Goal: Information Seeking & Learning: Understand process/instructions

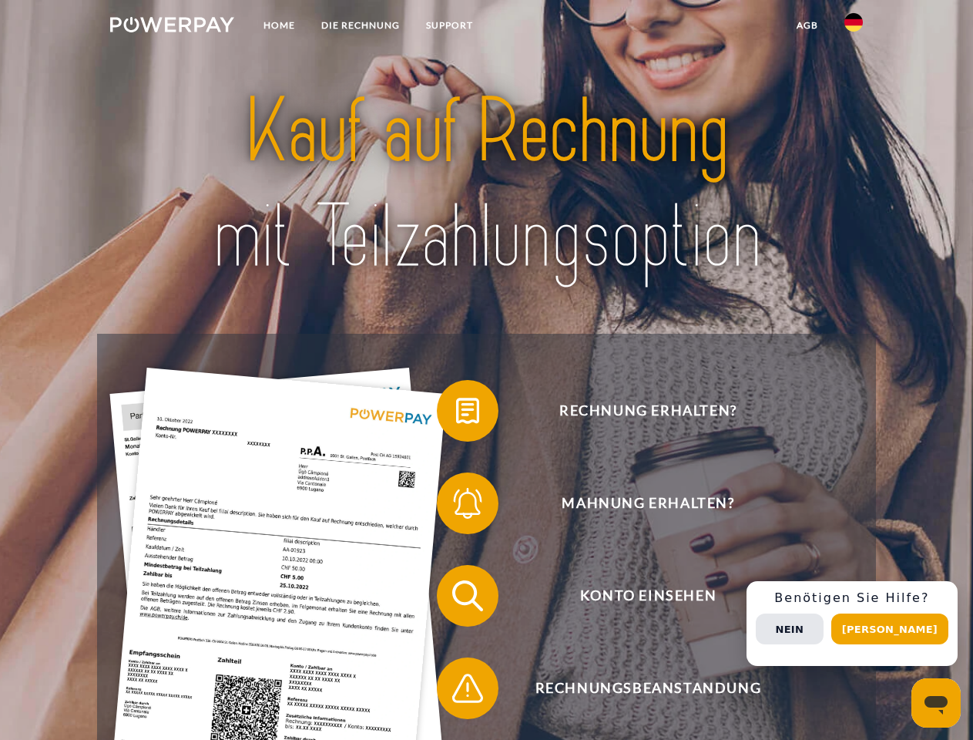
click at [172, 27] on img at bounding box center [172, 24] width 124 height 15
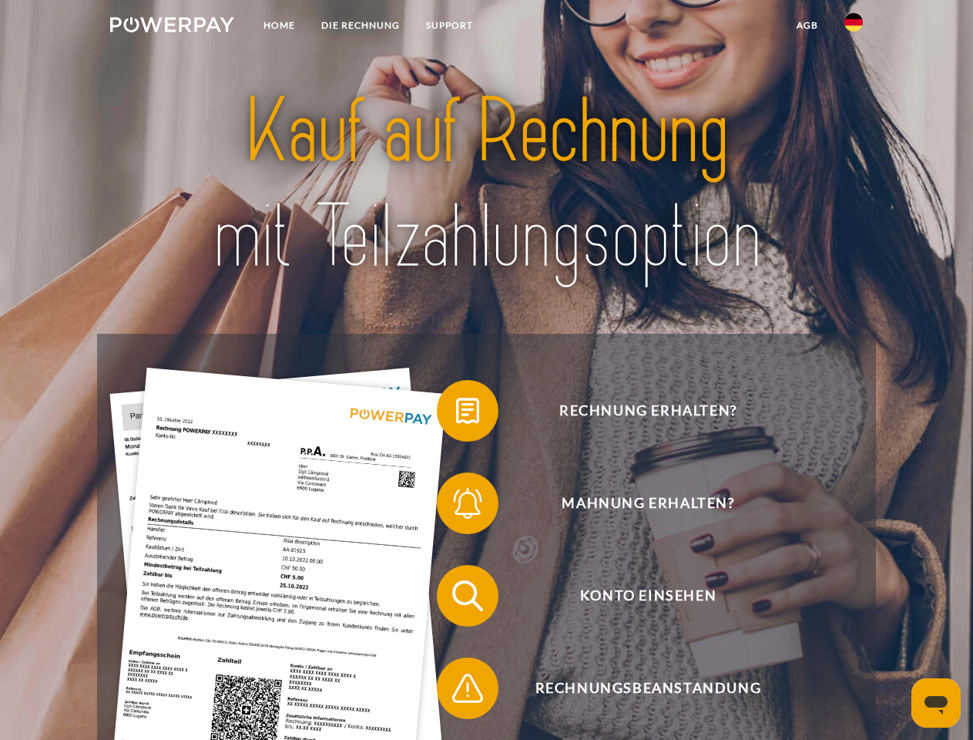
click at [854, 27] on img at bounding box center [854, 22] width 18 height 18
click at [807, 25] on link "agb" at bounding box center [808, 26] width 48 height 28
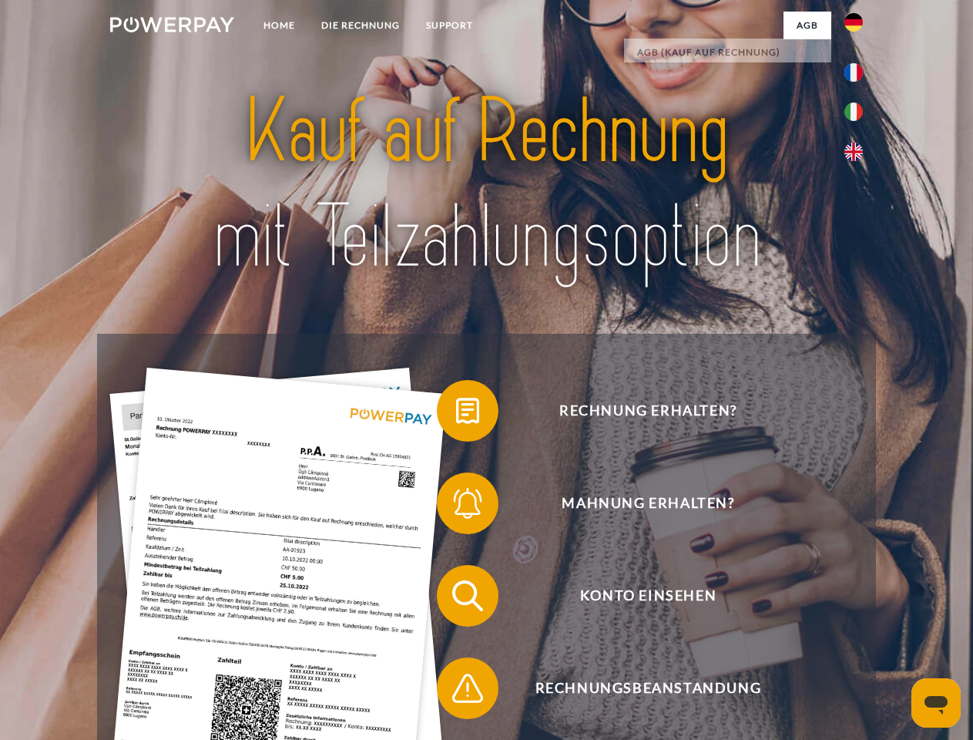
click at [456, 414] on span at bounding box center [444, 410] width 77 height 77
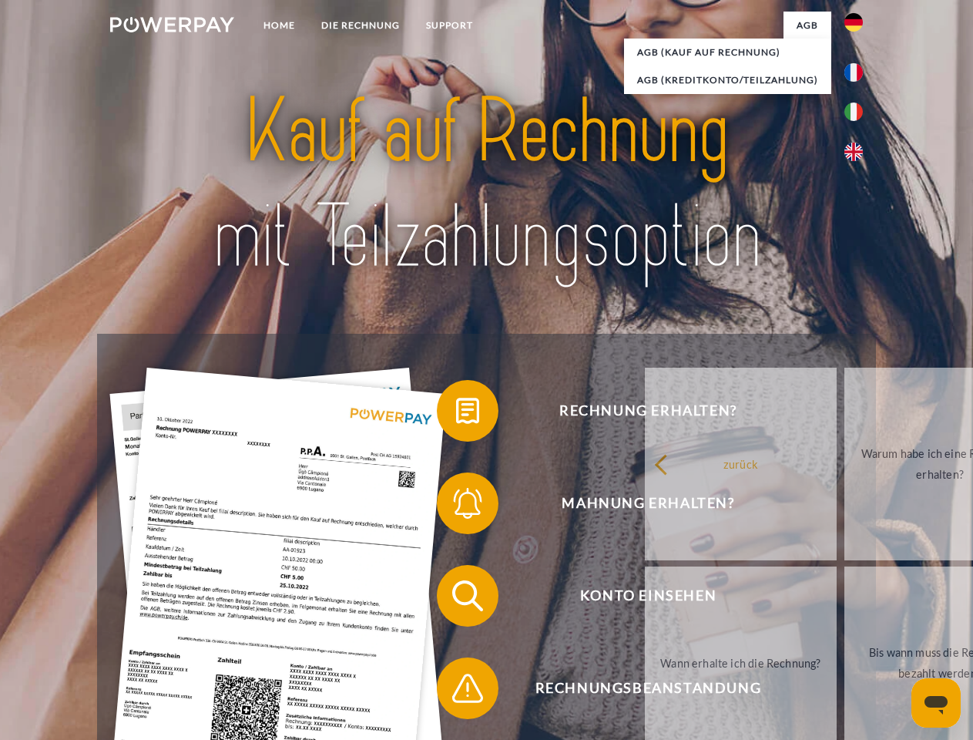
click at [456, 506] on span at bounding box center [444, 503] width 77 height 77
click at [845, 599] on link "Bis wann muss die Rechnung bezahlt werden?" at bounding box center [941, 662] width 192 height 193
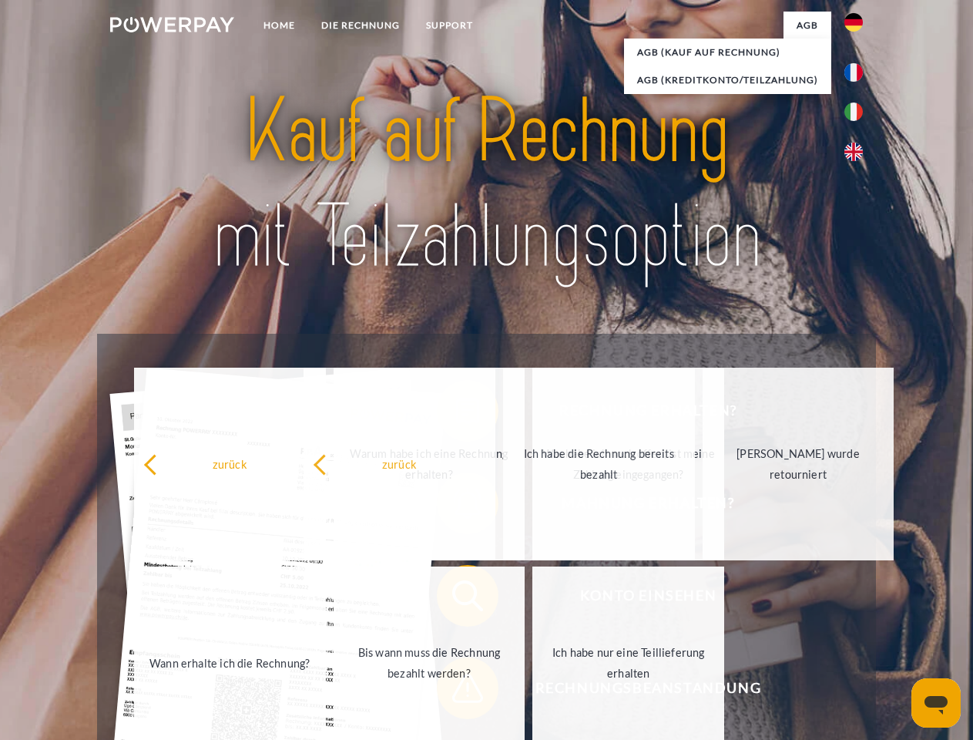
click at [456, 691] on span at bounding box center [444, 688] width 77 height 77
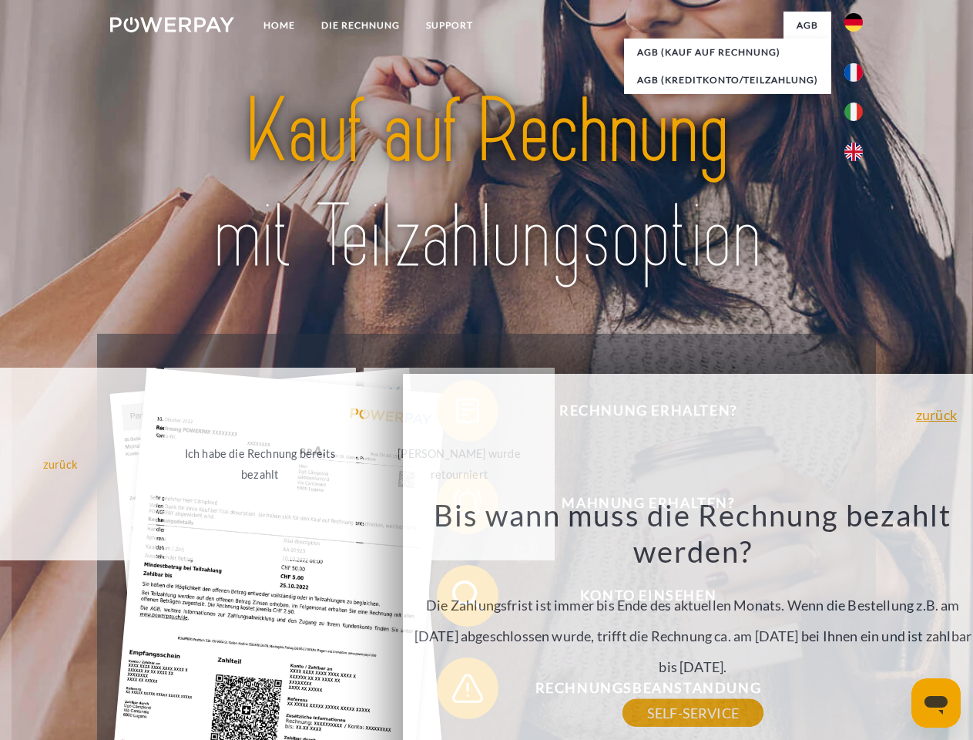
click at [858, 624] on div "Rechnung erhalten? Mahnung erhalten? Konto einsehen" at bounding box center [486, 642] width 778 height 617
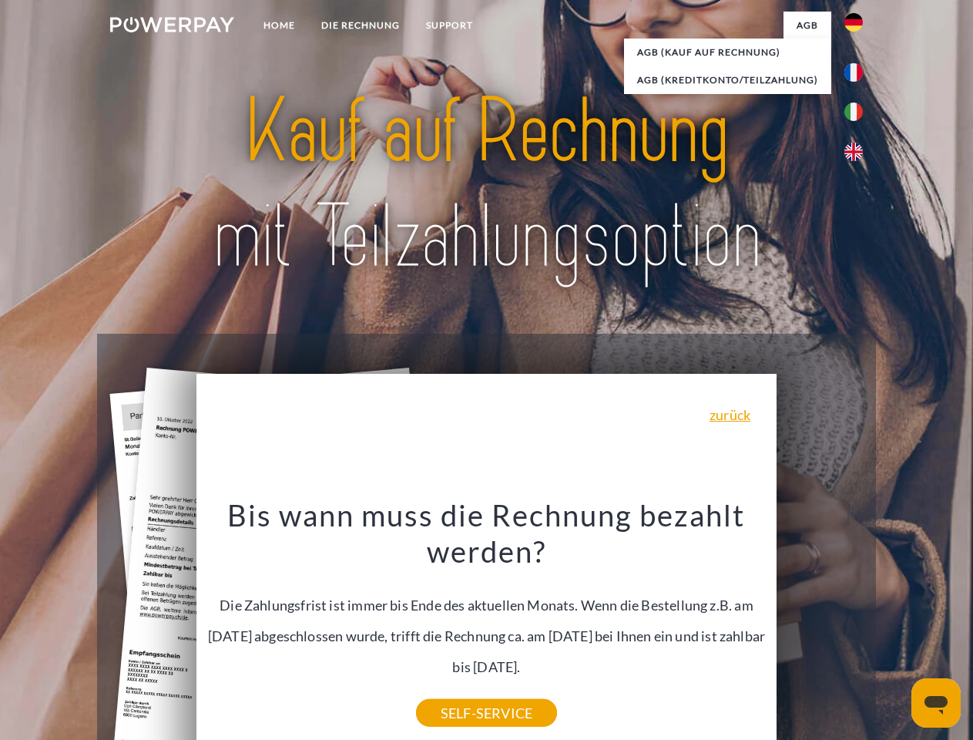
click at [820, 627] on span "Konto einsehen" at bounding box center [648, 596] width 378 height 62
click at [896, 629] on header "Home DIE RECHNUNG SUPPORT" at bounding box center [486, 532] width 973 height 1064
